Goal: Task Accomplishment & Management: Complete application form

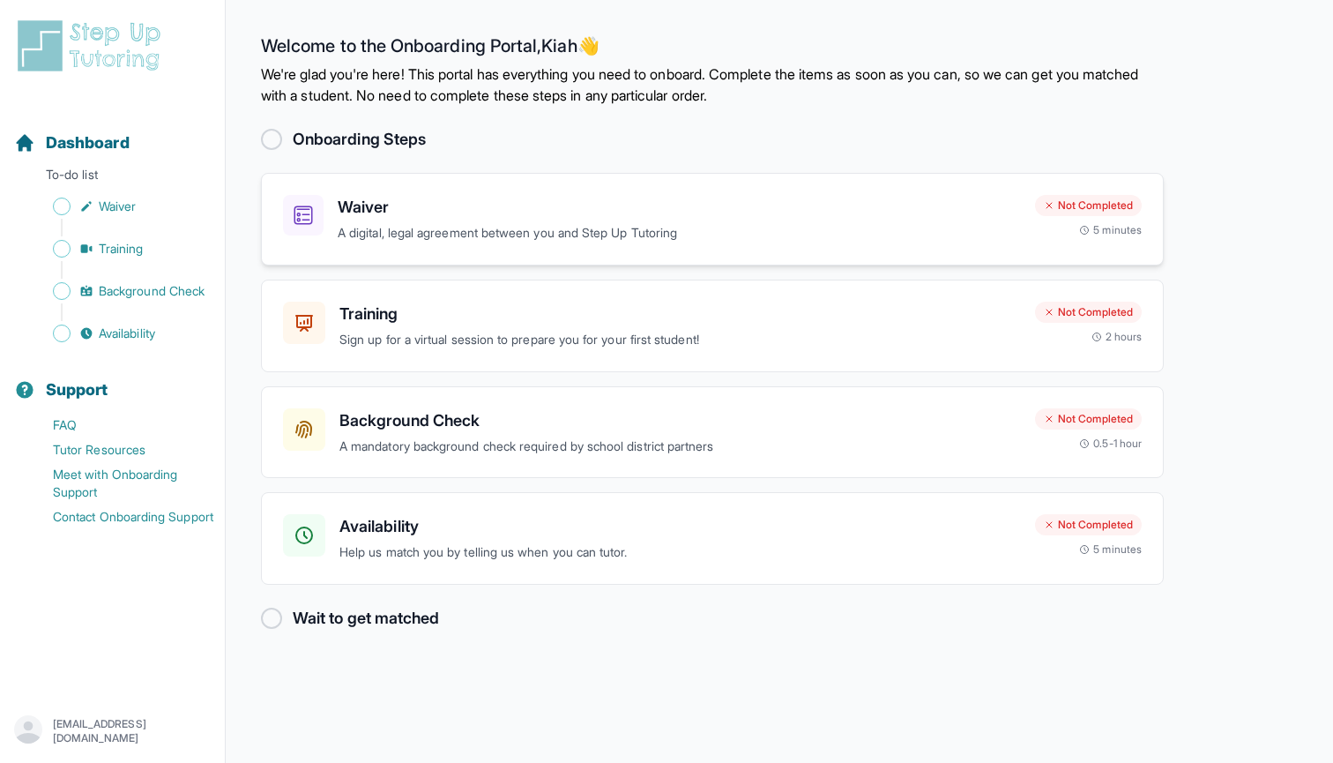
click at [378, 212] on h3 "Waiver" at bounding box center [679, 207] width 683 height 25
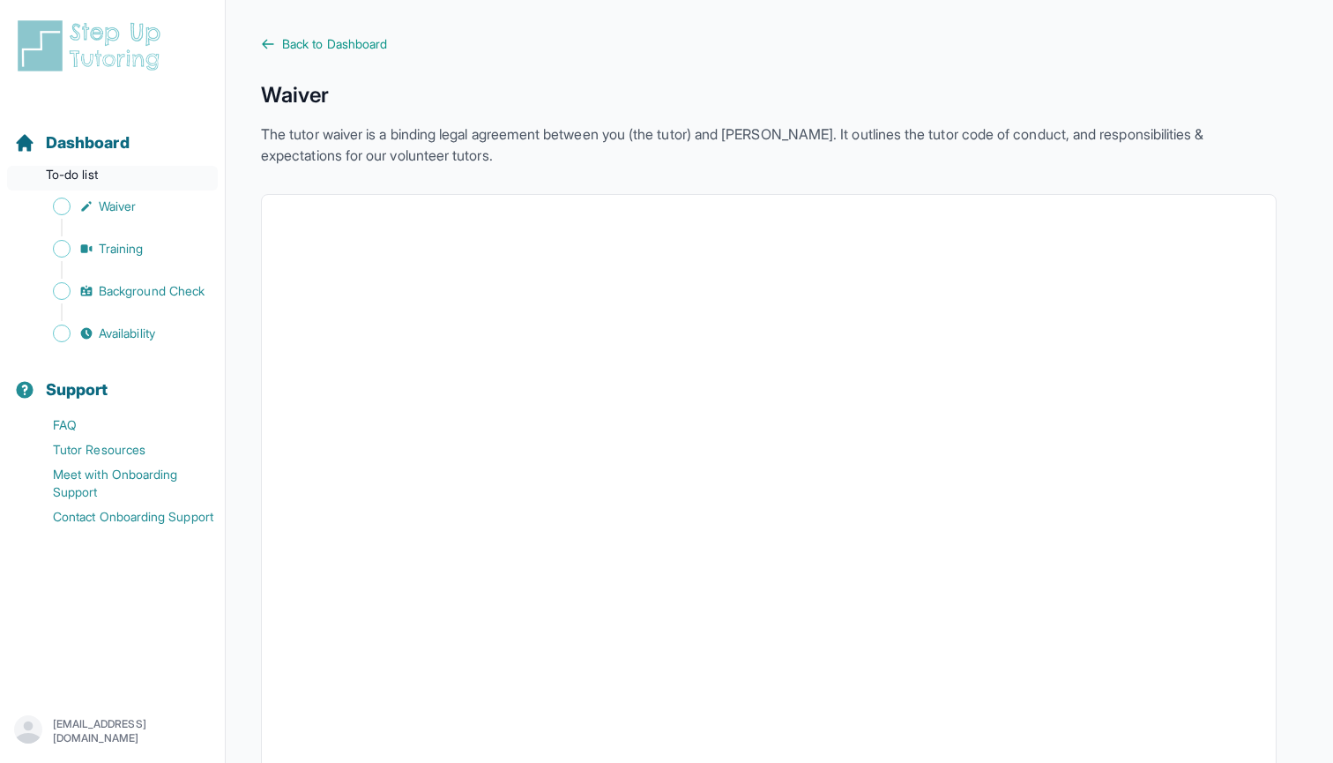
click at [92, 175] on p "To-do list" at bounding box center [112, 178] width 211 height 25
click at [82, 136] on span "Dashboard" at bounding box center [88, 142] width 84 height 25
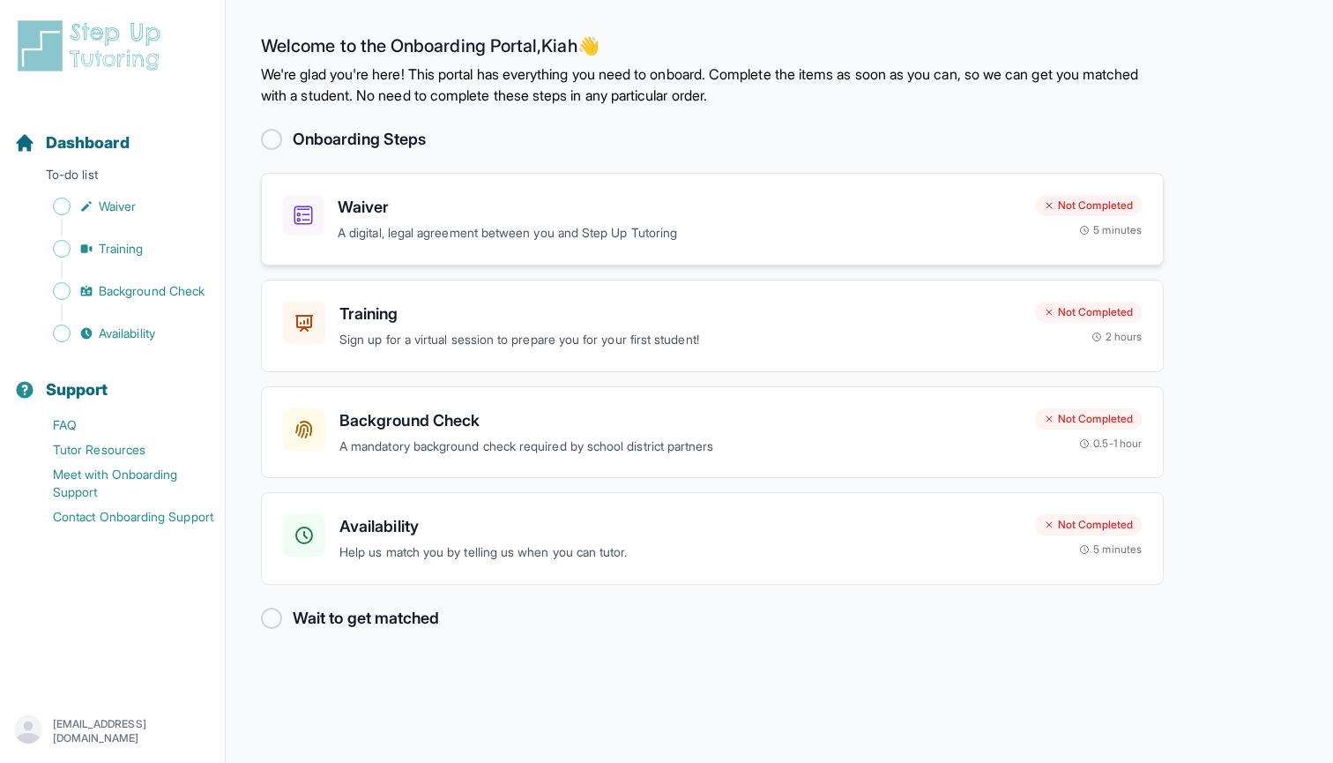
click at [395, 257] on div "Waiver A digital, legal agreement between you and Step Up Tutoring Not Complete…" at bounding box center [712, 219] width 903 height 93
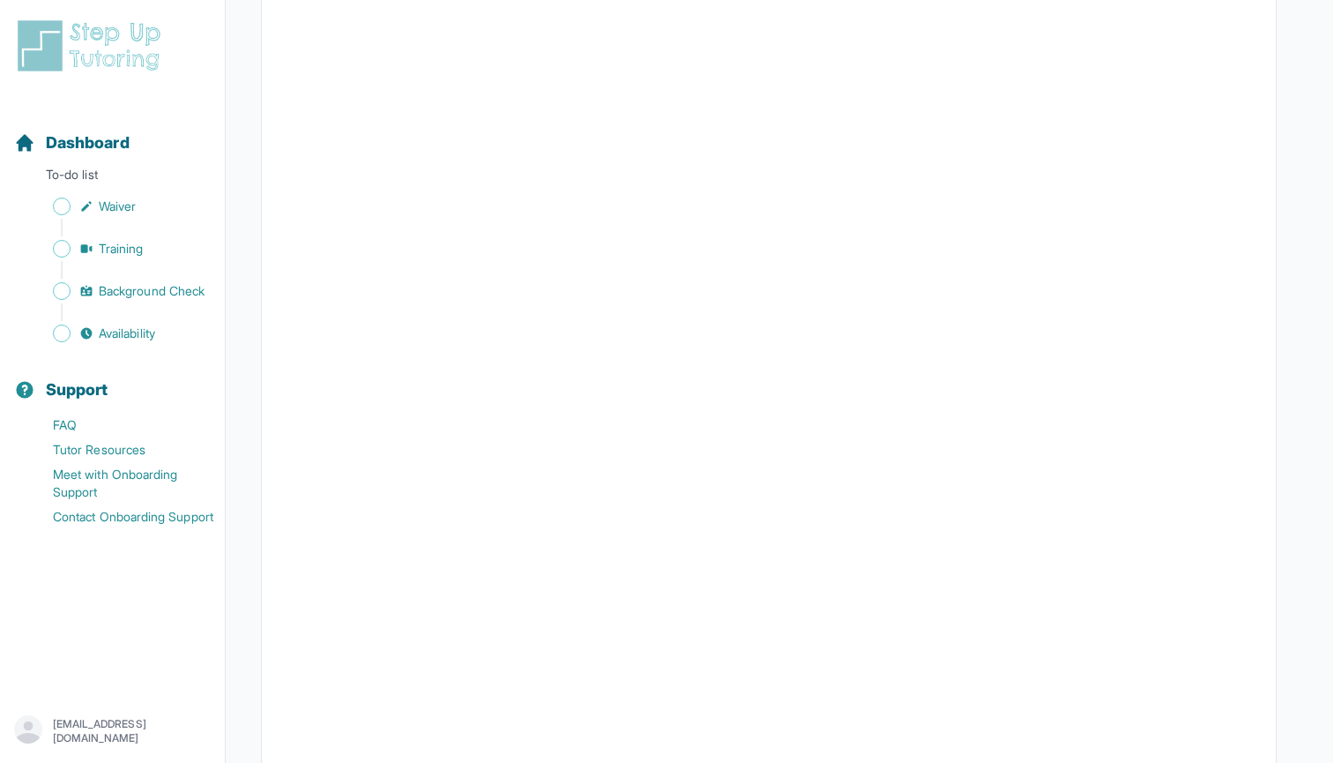
scroll to position [2238, 0]
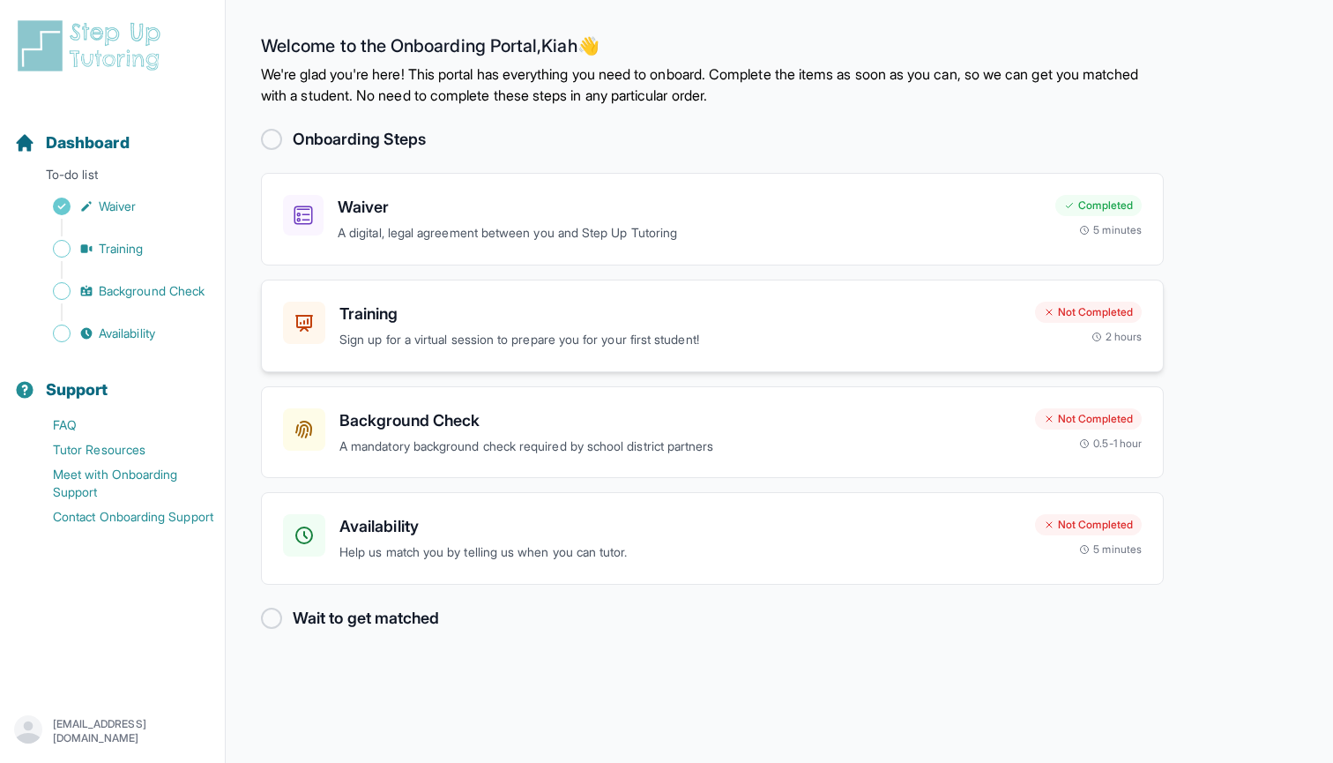
click at [515, 326] on div "Training Sign up for a virtual session to prepare you for your first student!" at bounding box center [679, 325] width 681 height 48
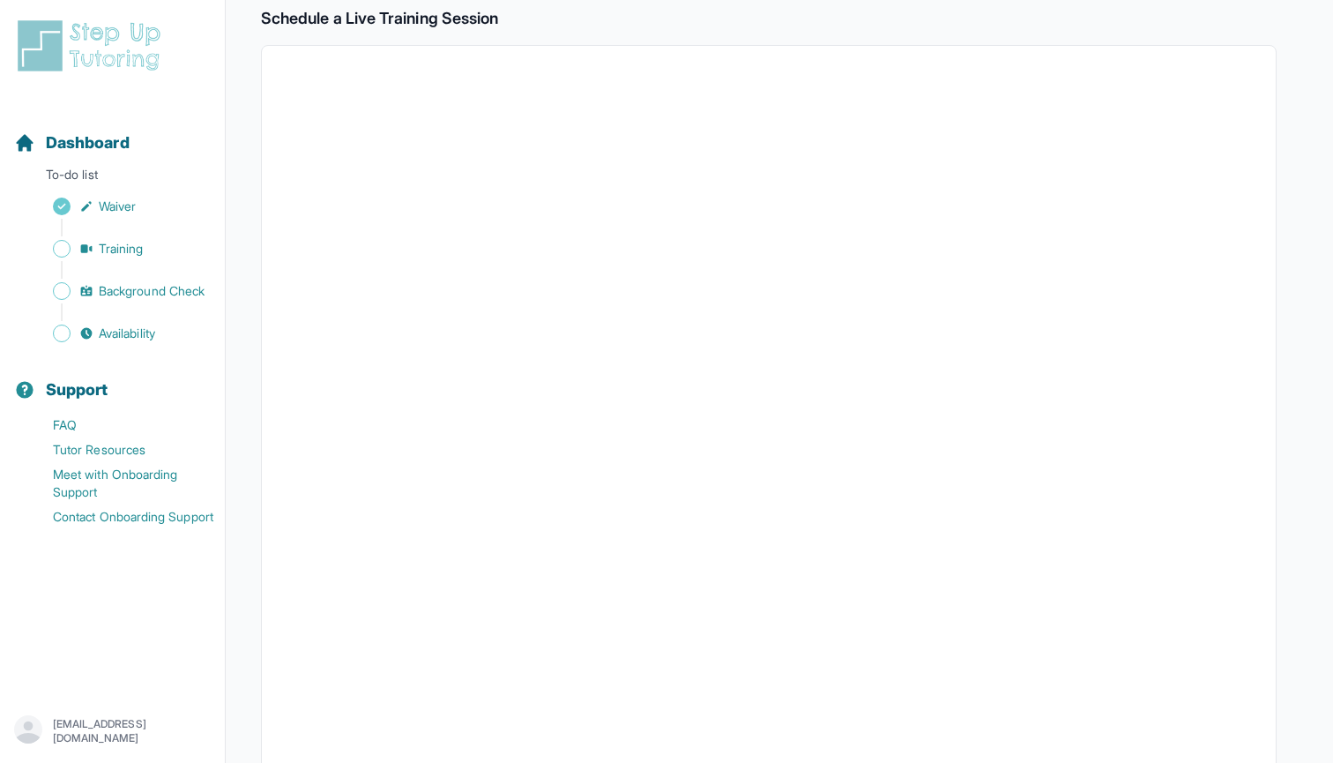
scroll to position [302, 0]
click at [87, 249] on icon "Sidebar" at bounding box center [86, 248] width 11 height 9
click at [153, 253] on link "Training" at bounding box center [119, 248] width 211 height 25
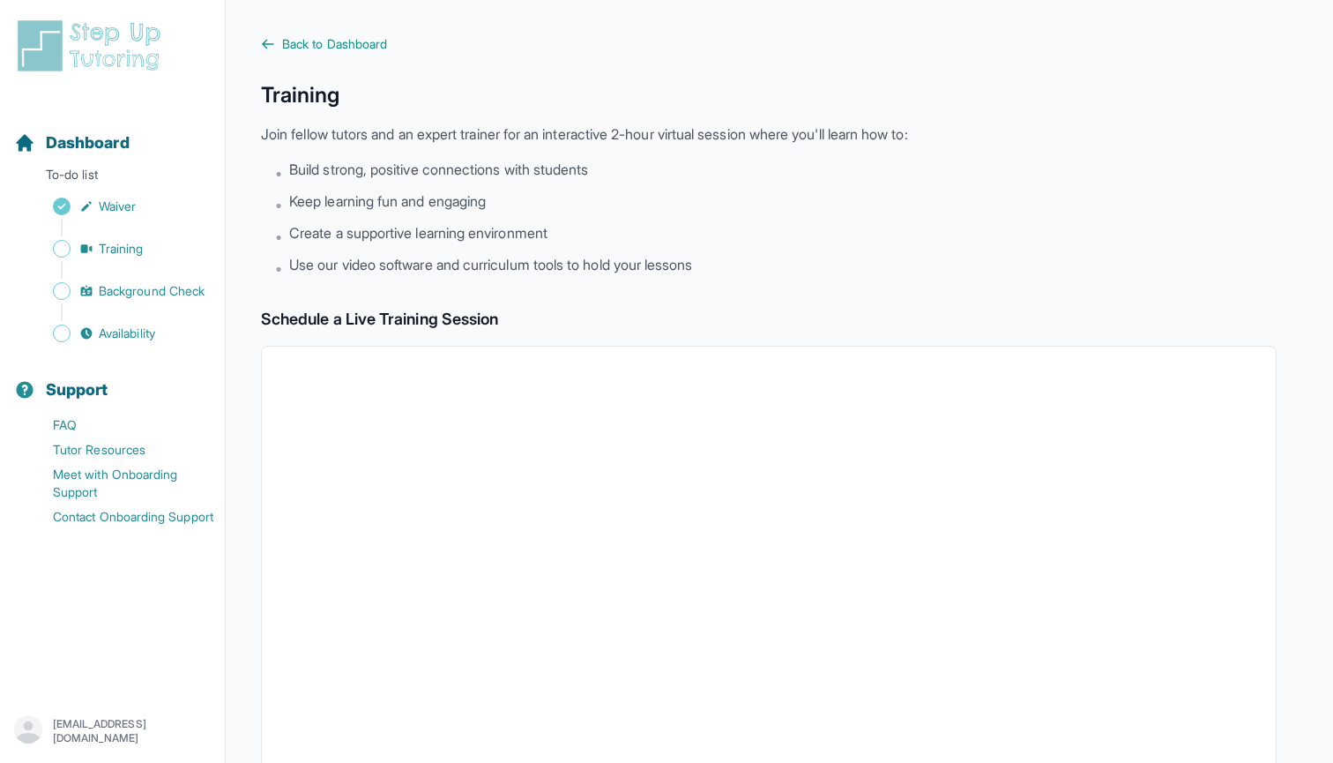
scroll to position [0, 0]
click at [310, 39] on span "Back to Dashboard" at bounding box center [334, 44] width 105 height 18
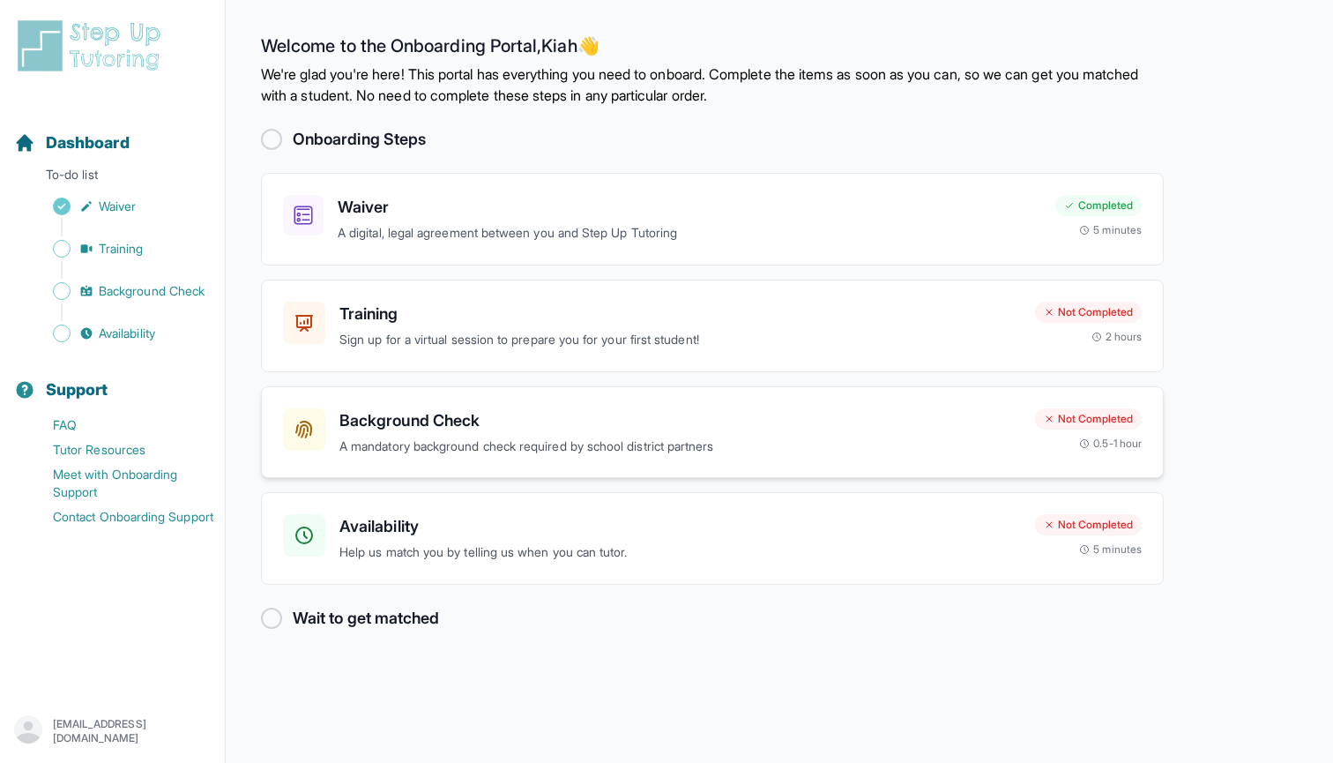
click at [678, 420] on h3 "Background Check" at bounding box center [679, 420] width 681 height 25
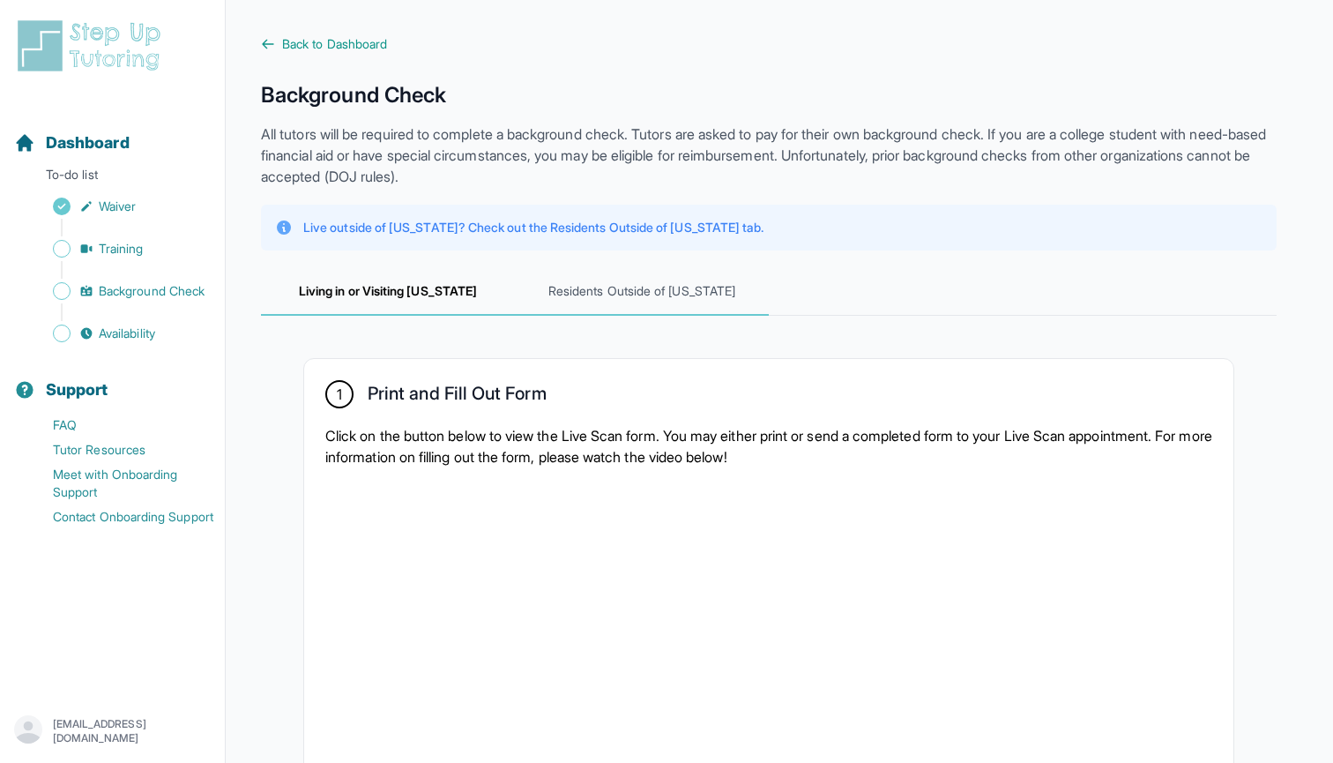
click at [690, 297] on span "Residents Outside of [US_STATE]" at bounding box center [642, 292] width 254 height 48
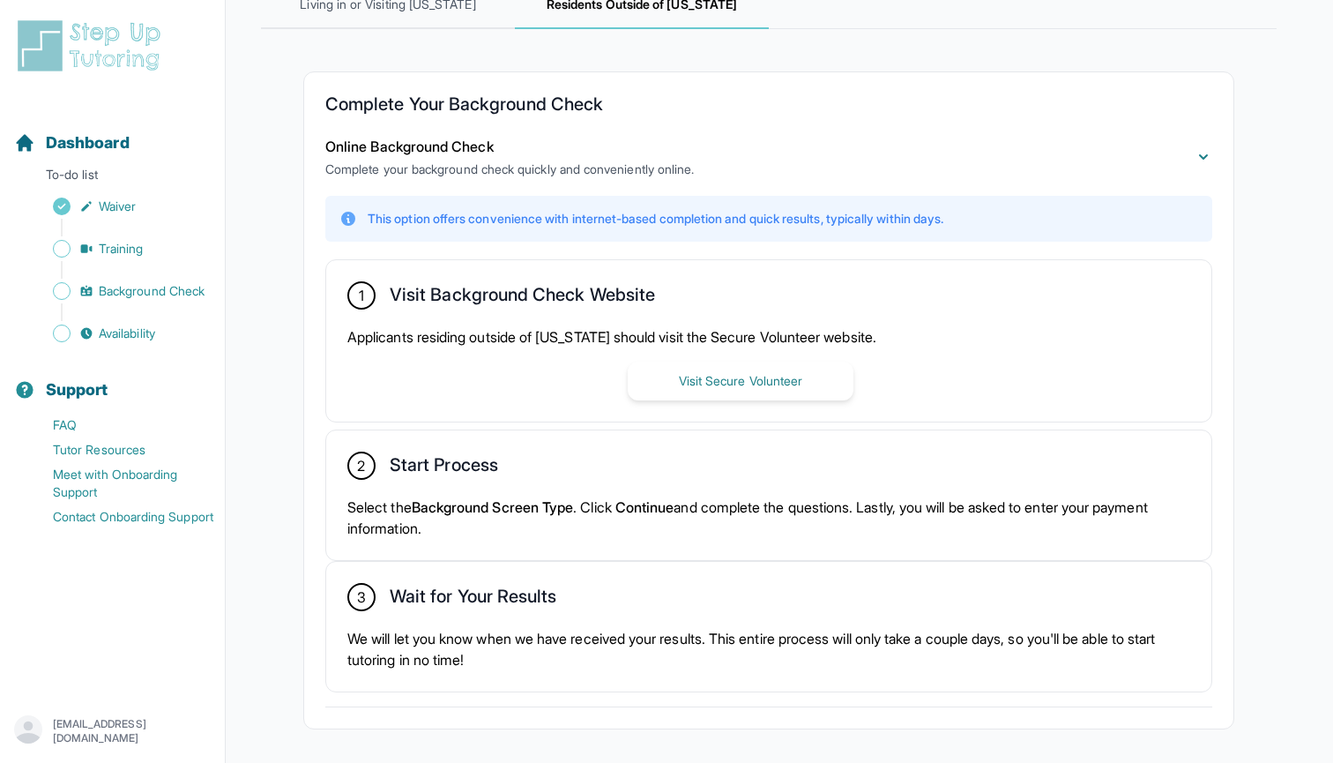
scroll to position [287, 0]
click at [693, 376] on button "Visit Secure Volunteer" at bounding box center [741, 380] width 226 height 39
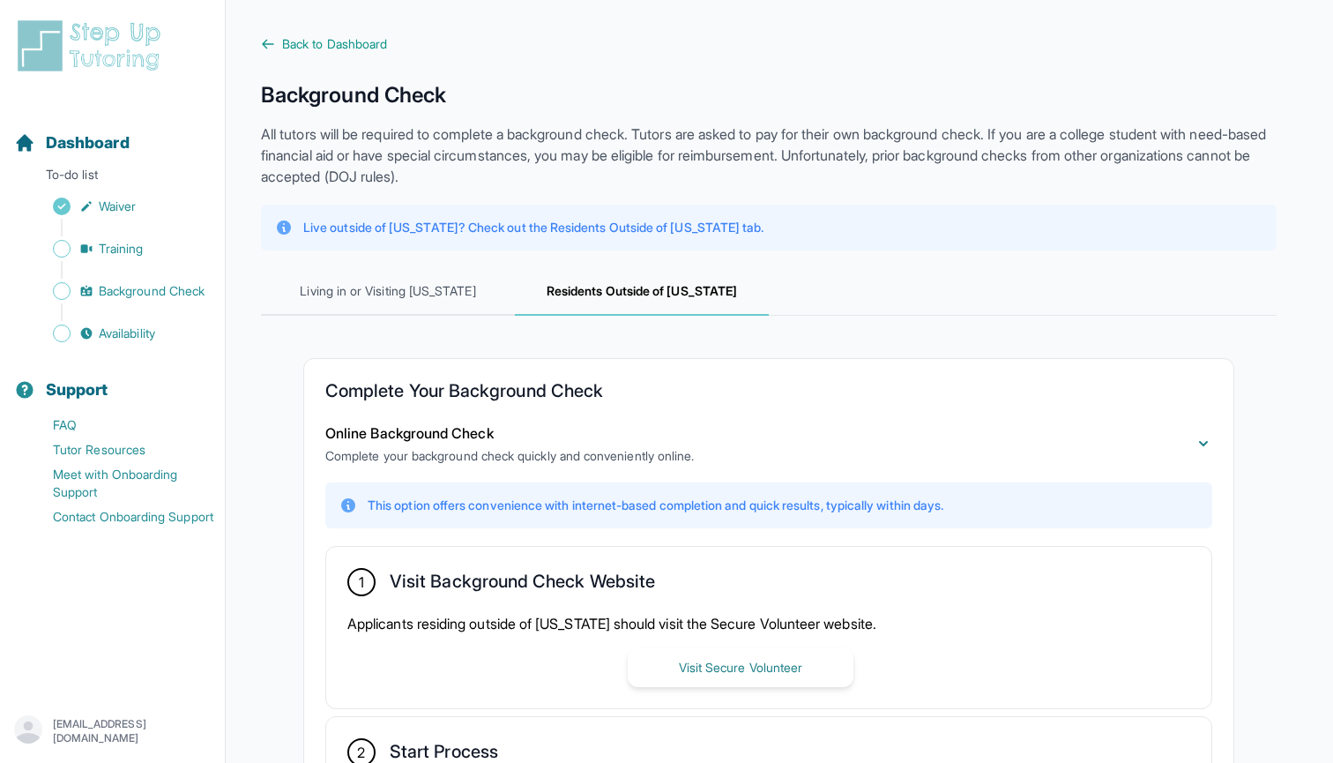
scroll to position [0, 0]
click at [324, 39] on span "Back to Dashboard" at bounding box center [334, 44] width 105 height 18
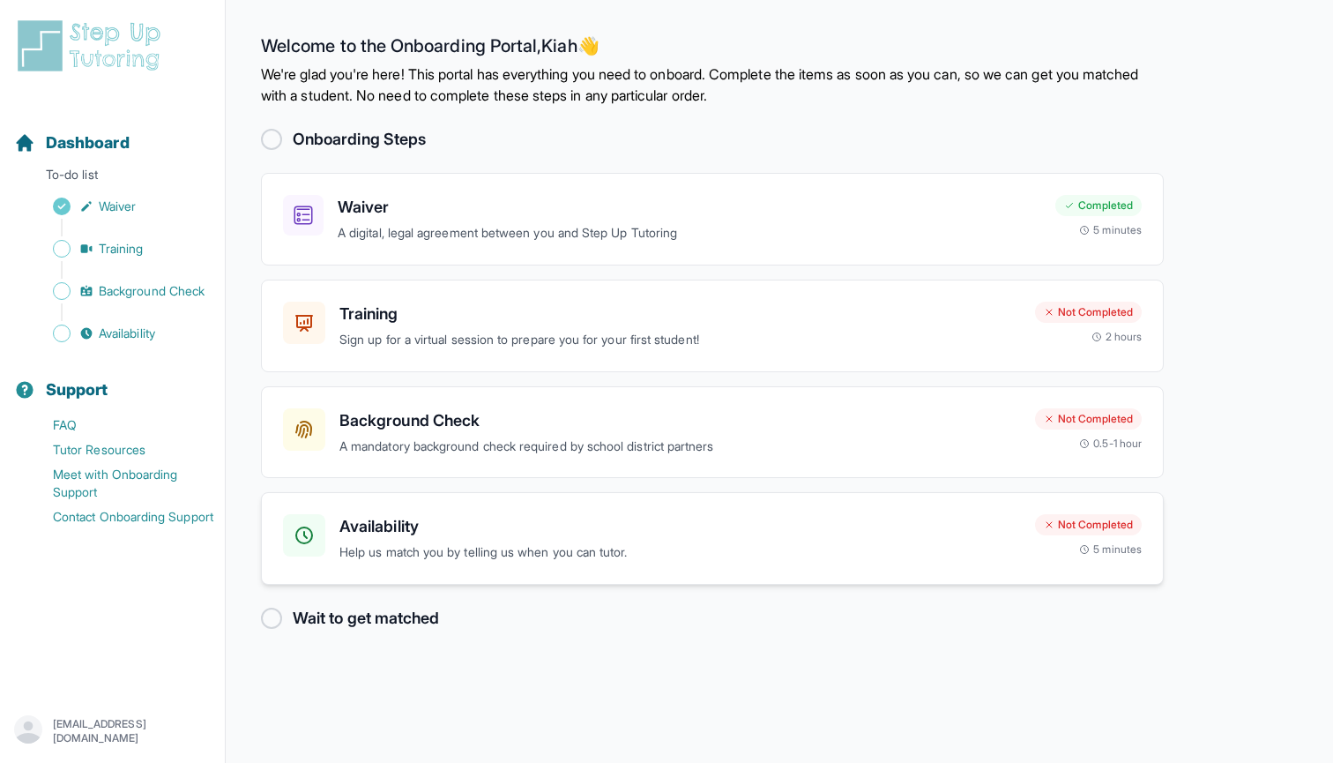
click at [370, 522] on h3 "Availability" at bounding box center [679, 526] width 681 height 25
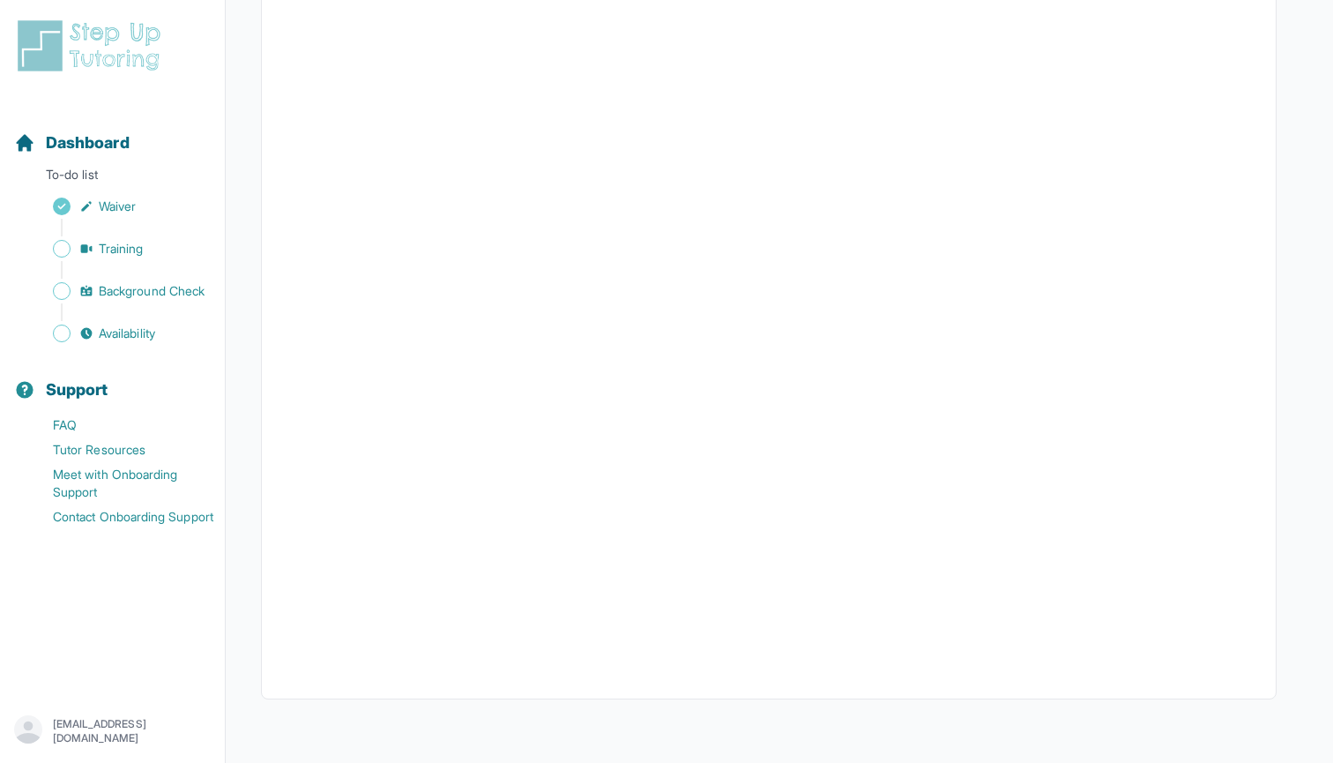
scroll to position [262, 0]
click at [103, 145] on span "Dashboard" at bounding box center [88, 142] width 84 height 25
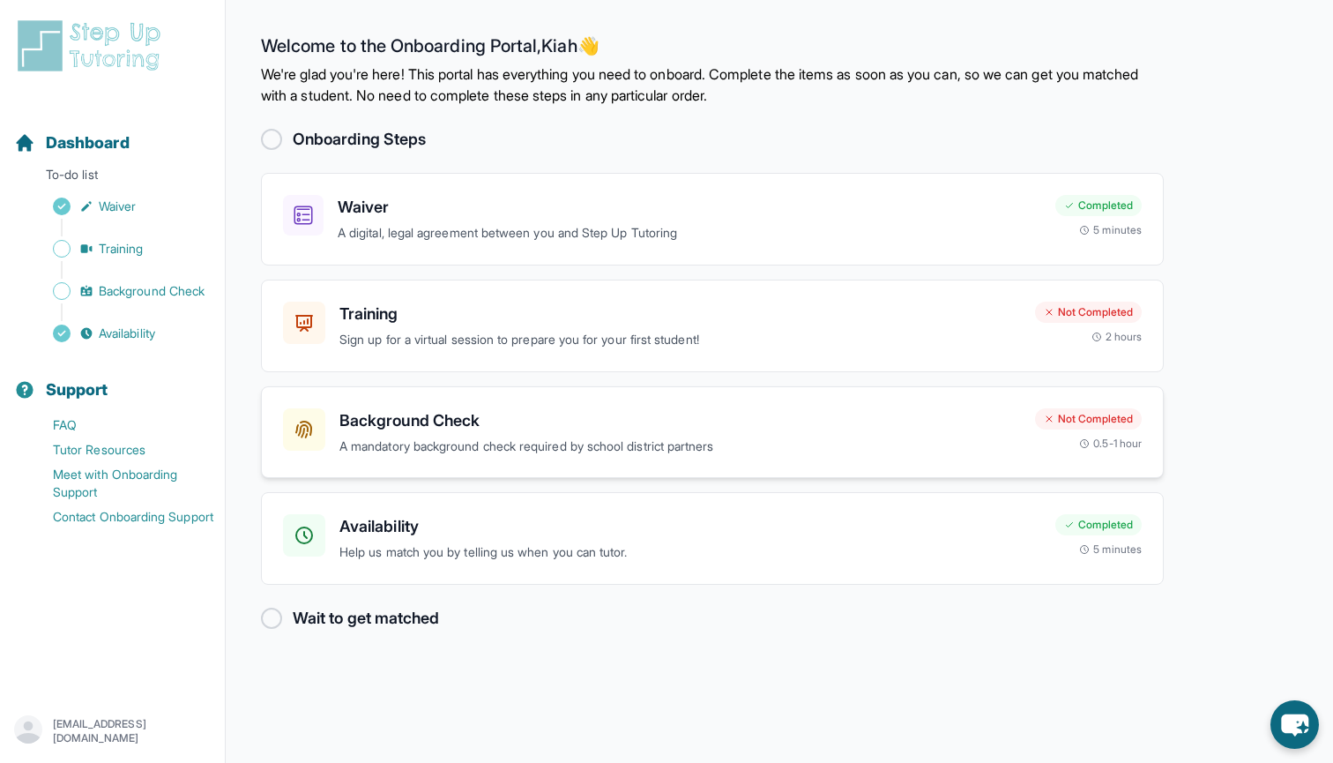
click at [605, 410] on h3 "Background Check" at bounding box center [679, 420] width 681 height 25
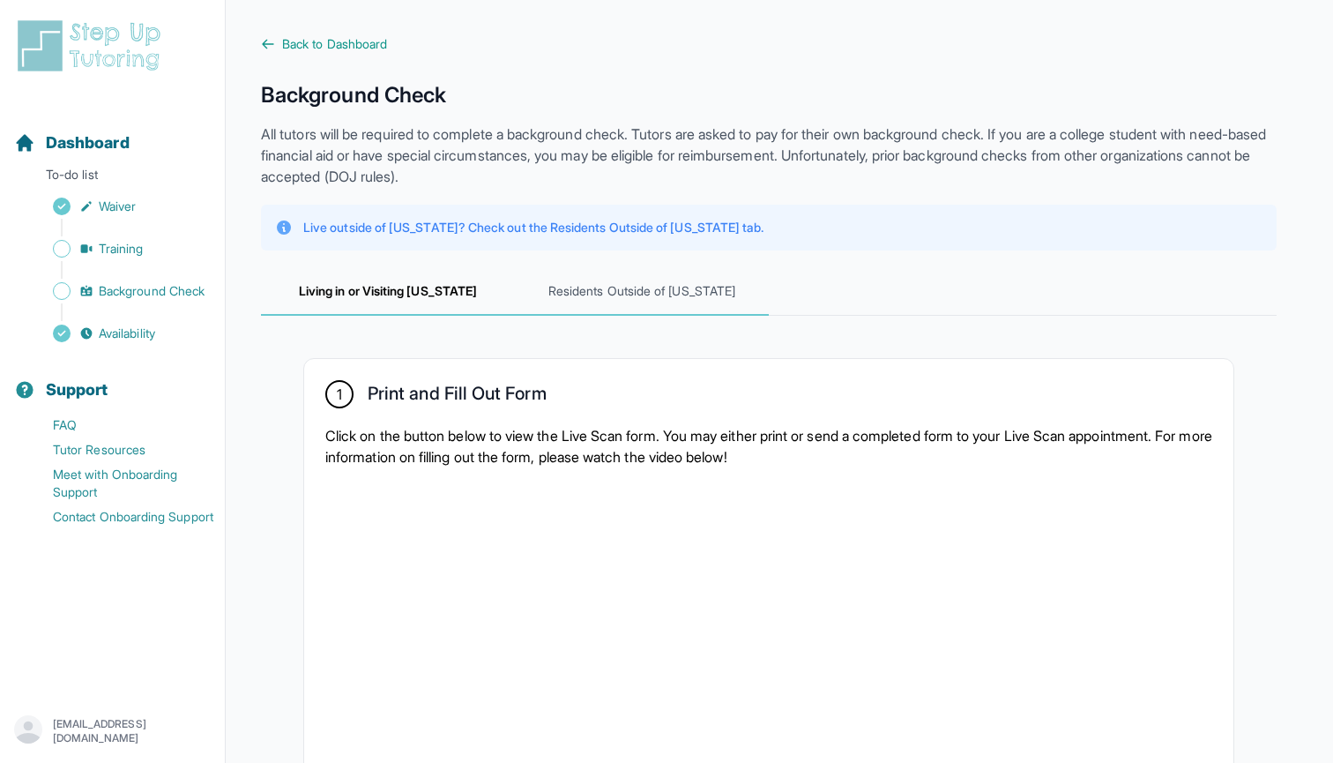
click at [656, 290] on span "Residents Outside of [US_STATE]" at bounding box center [642, 292] width 254 height 48
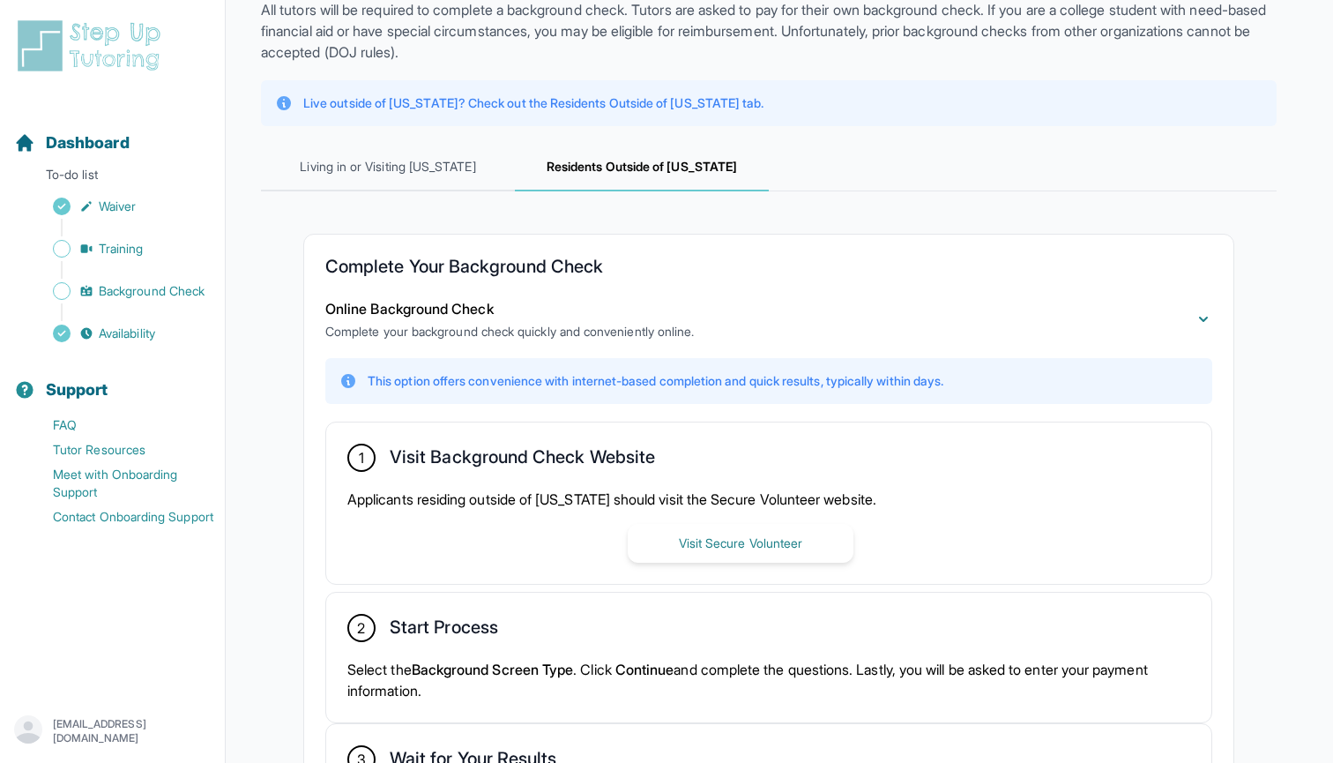
scroll to position [210, 0]
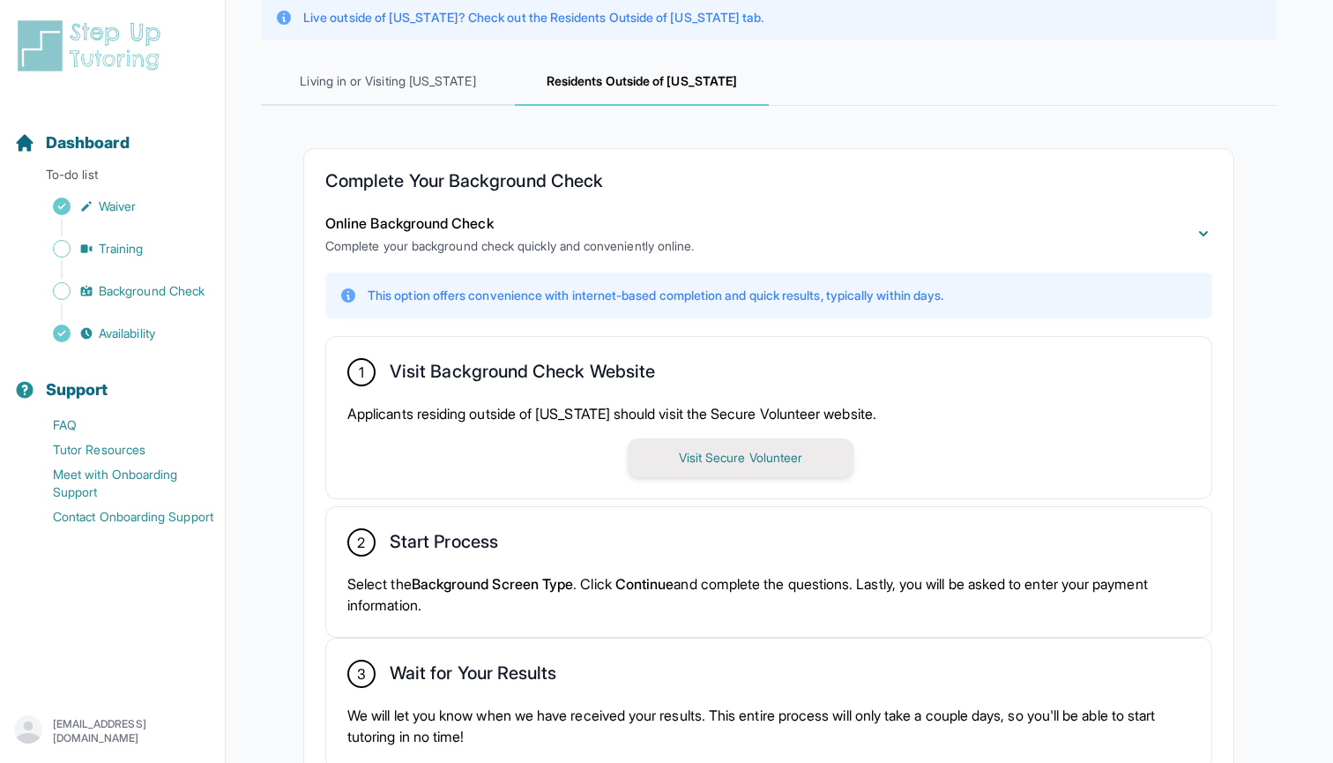
click at [690, 470] on button "Visit Secure Volunteer" at bounding box center [741, 457] width 226 height 39
